Goal: Task Accomplishment & Management: Manage account settings

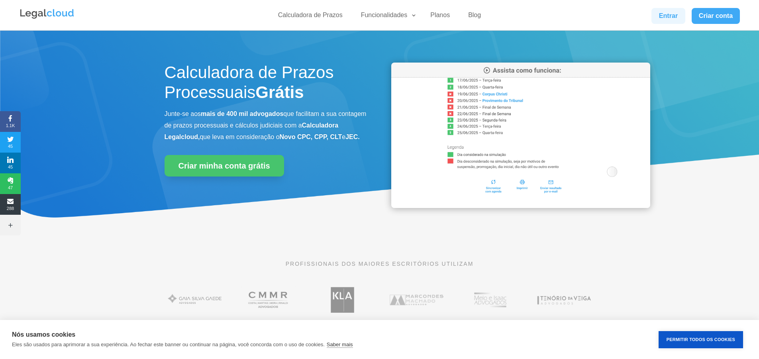
click at [665, 14] on link "Entrar" at bounding box center [667, 16] width 33 height 16
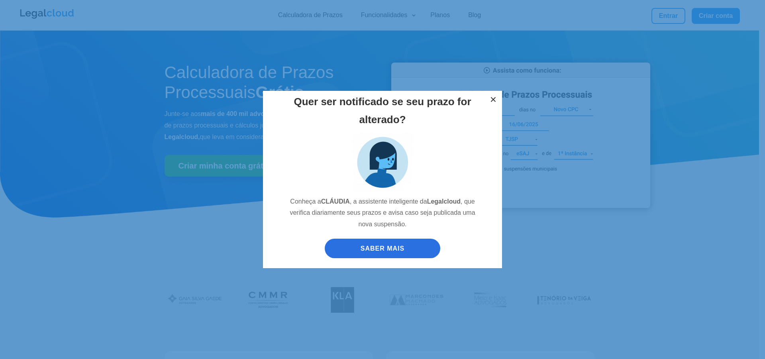
click at [490, 98] on button "×" at bounding box center [493, 100] width 18 height 18
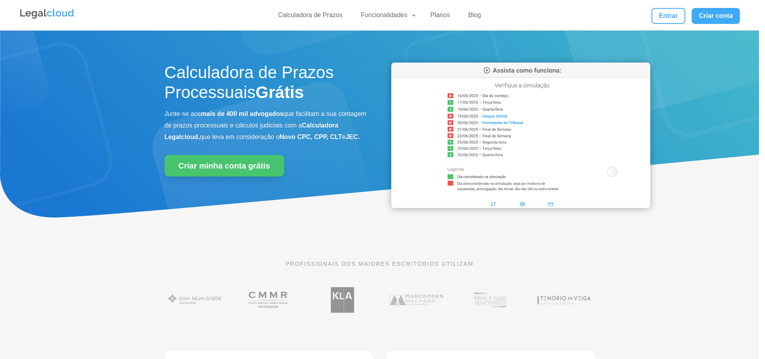
click at [664, 16] on div "Quer ser notificado se seu prazo for alterado? Conheça a [PERSON_NAME] , a assi…" at bounding box center [382, 179] width 765 height 359
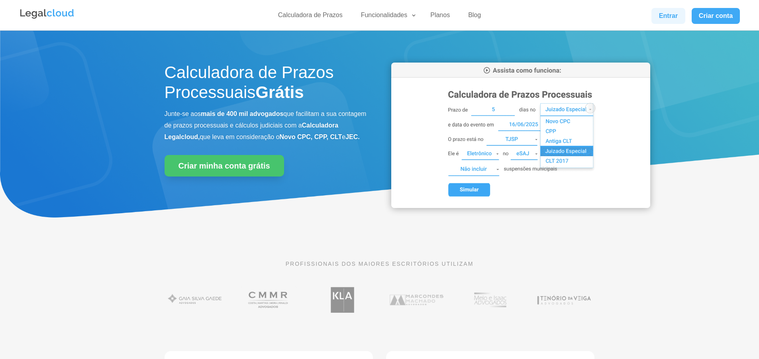
click at [666, 15] on link "Entrar" at bounding box center [667, 16] width 33 height 16
